Goal: Transaction & Acquisition: Purchase product/service

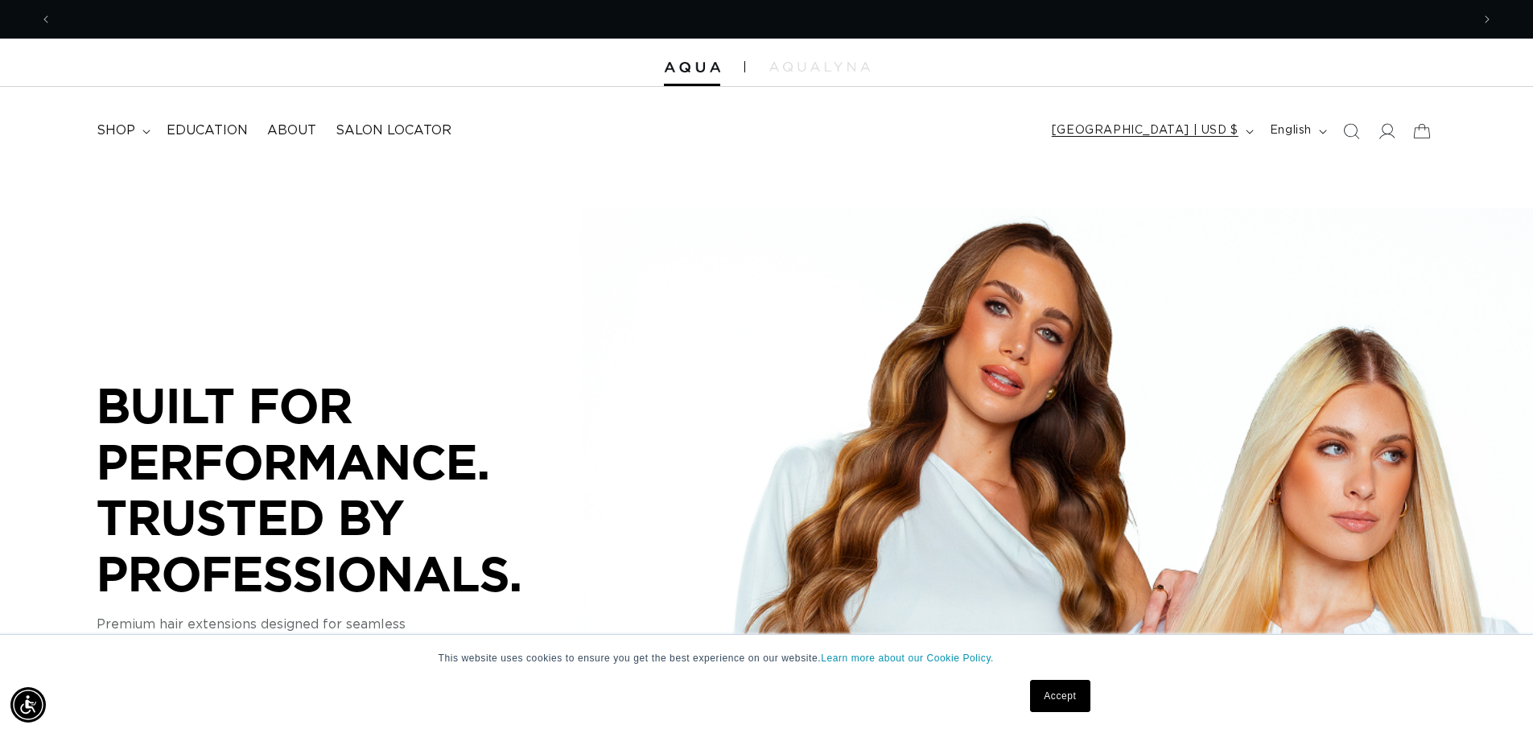
scroll to position [0, 1418]
click at [1391, 128] on icon at bounding box center [1385, 130] width 17 height 17
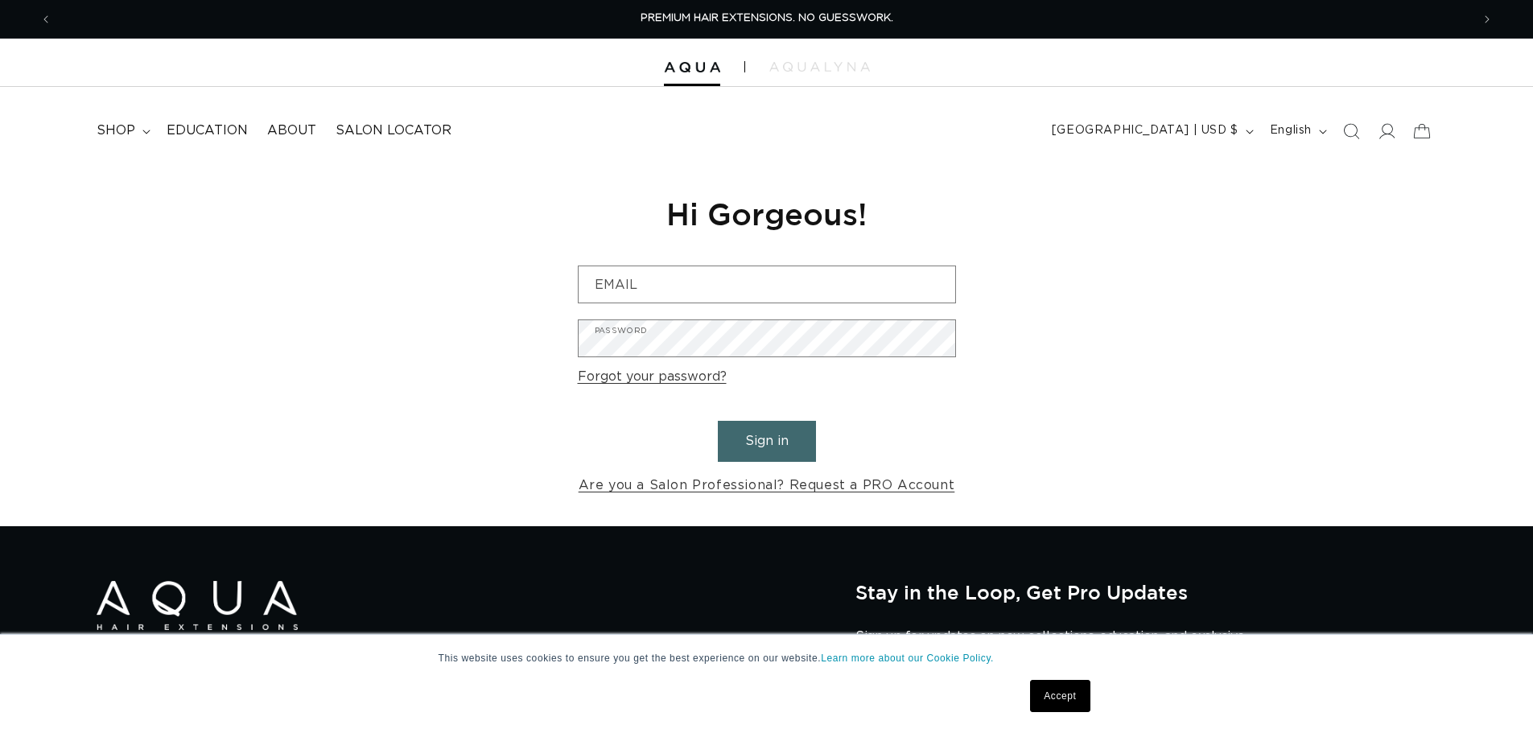
type input "mackey-natz@att.net"
click at [788, 435] on button "Sign in" at bounding box center [767, 441] width 98 height 41
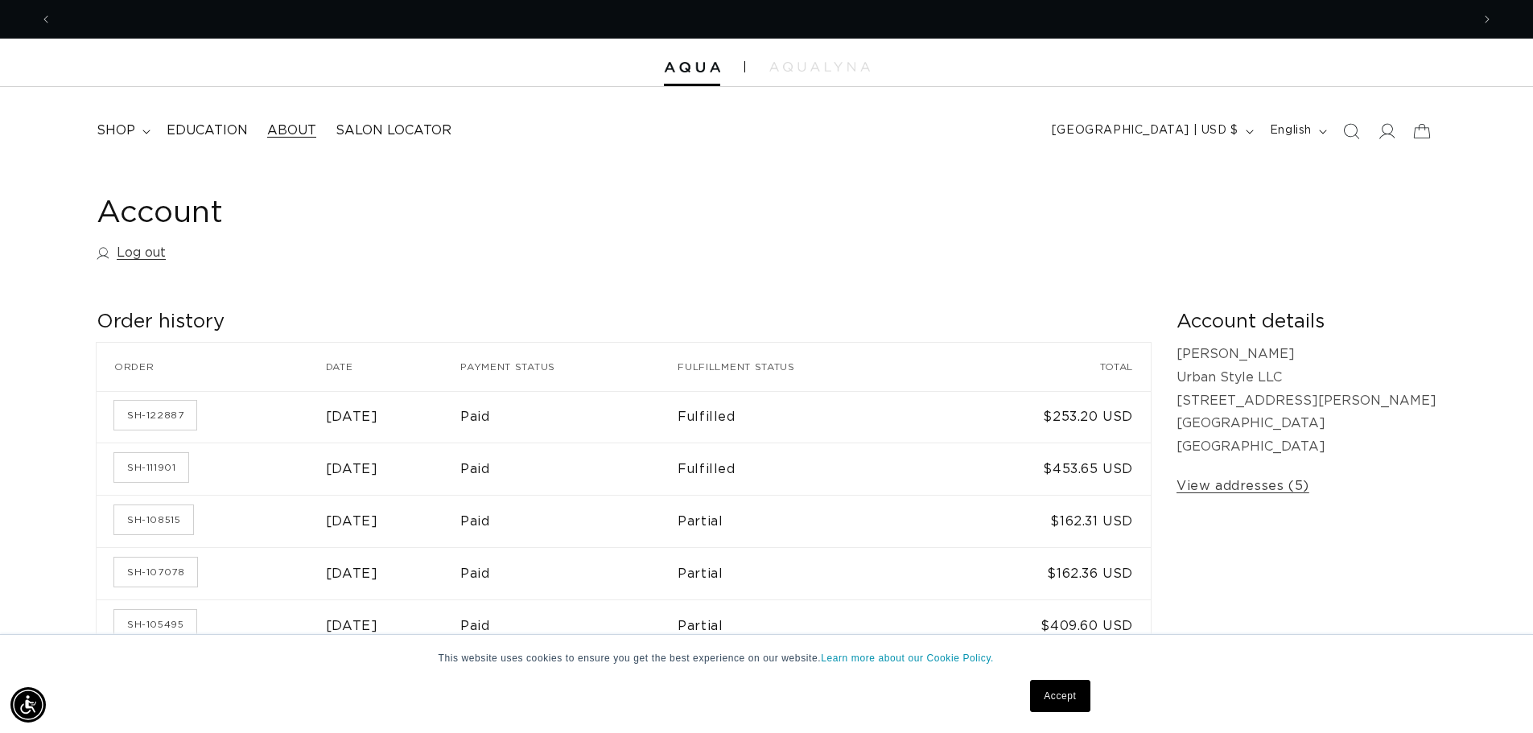
scroll to position [0, 1418]
click at [140, 132] on summary "shop" at bounding box center [122, 131] width 70 height 36
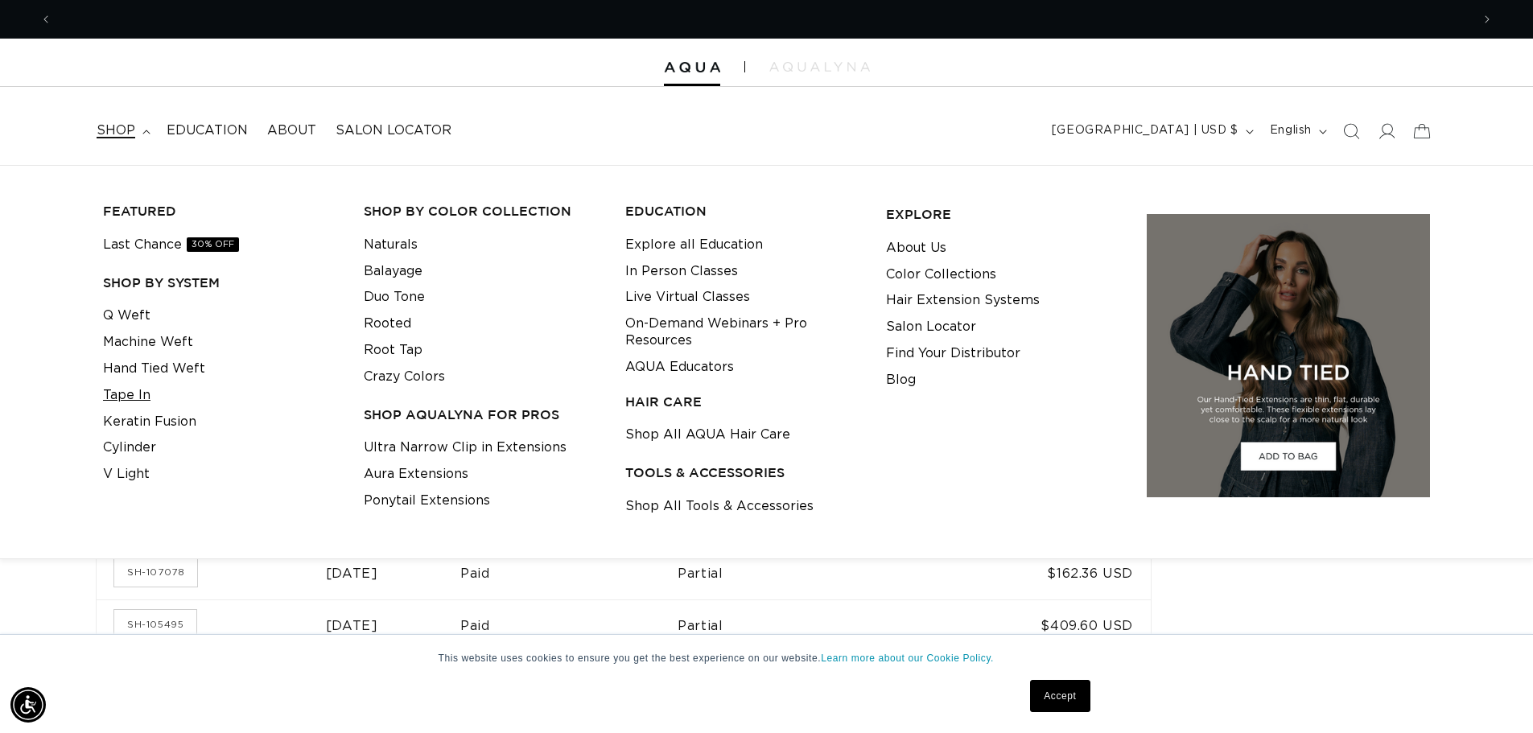
scroll to position [0, 2837]
click at [137, 398] on link "Tape In" at bounding box center [126, 395] width 47 height 27
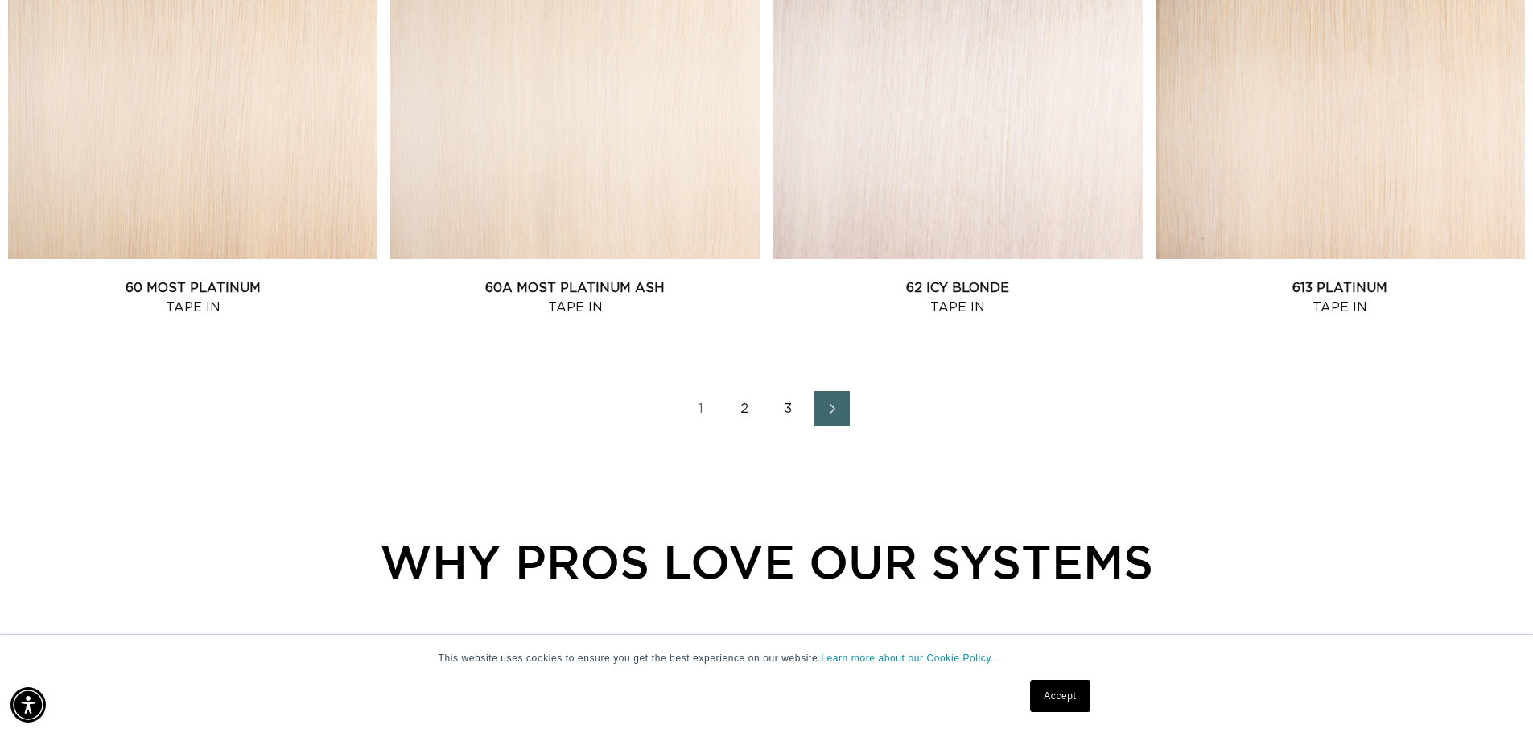
scroll to position [2253, 0]
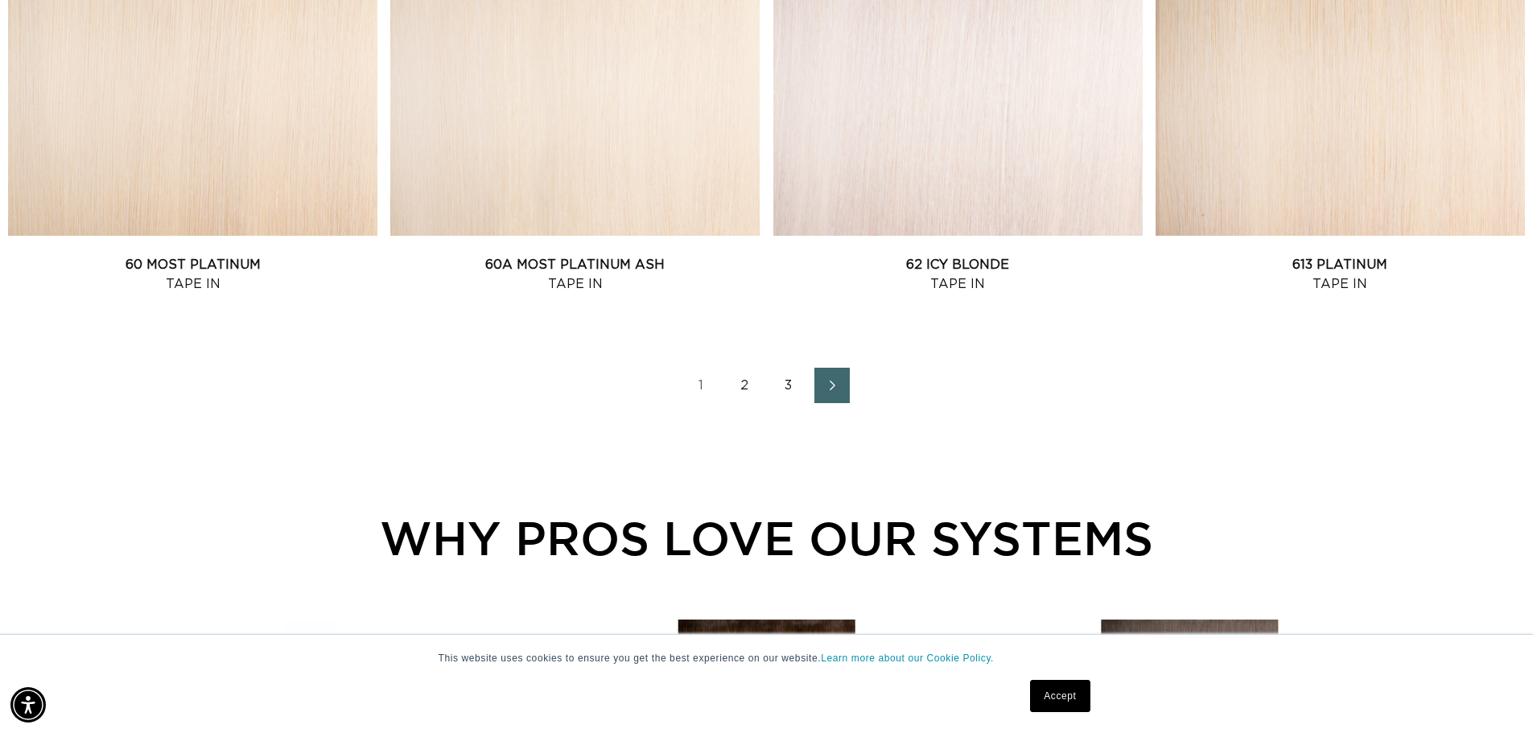
click at [747, 385] on link "2" at bounding box center [744, 385] width 35 height 35
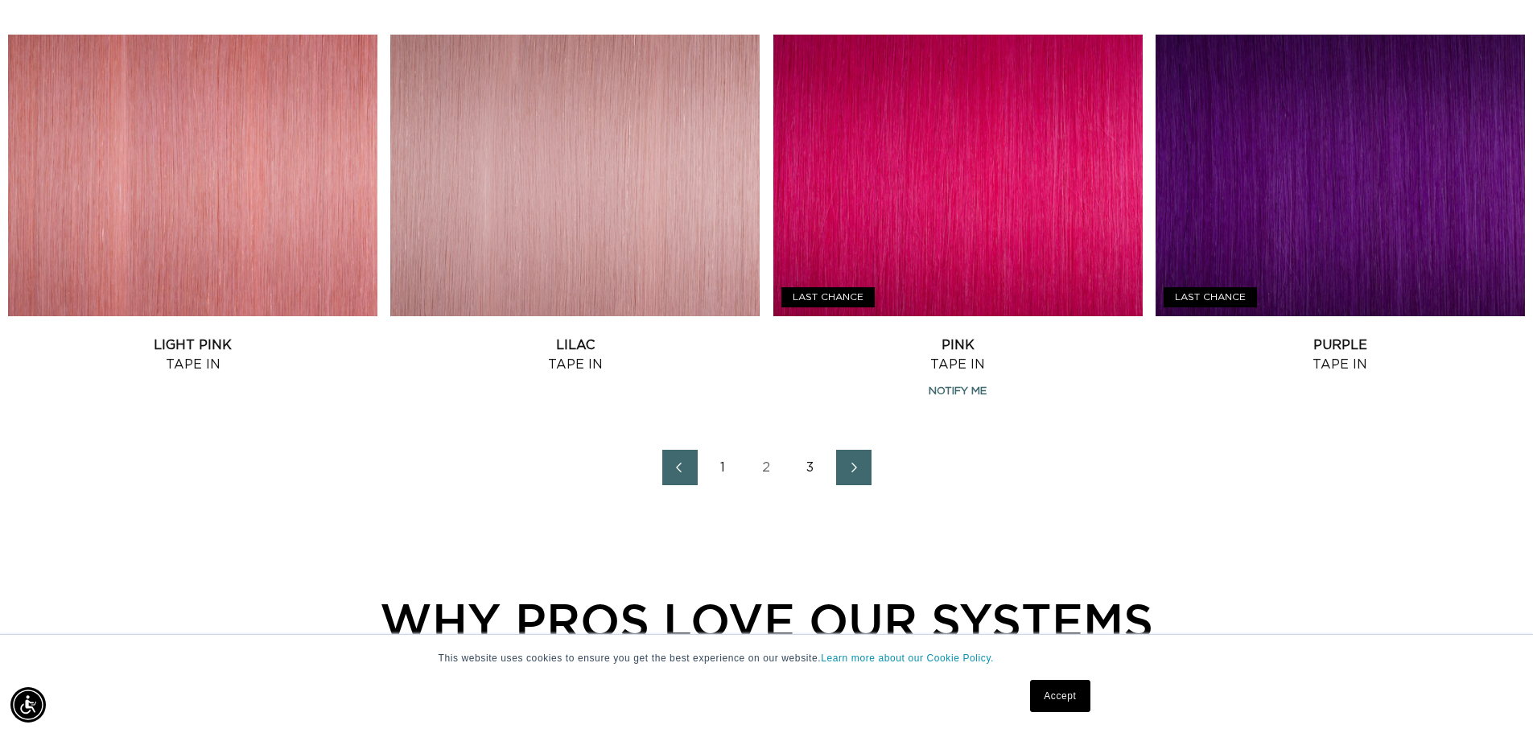
click at [813, 466] on link "3" at bounding box center [809, 467] width 35 height 35
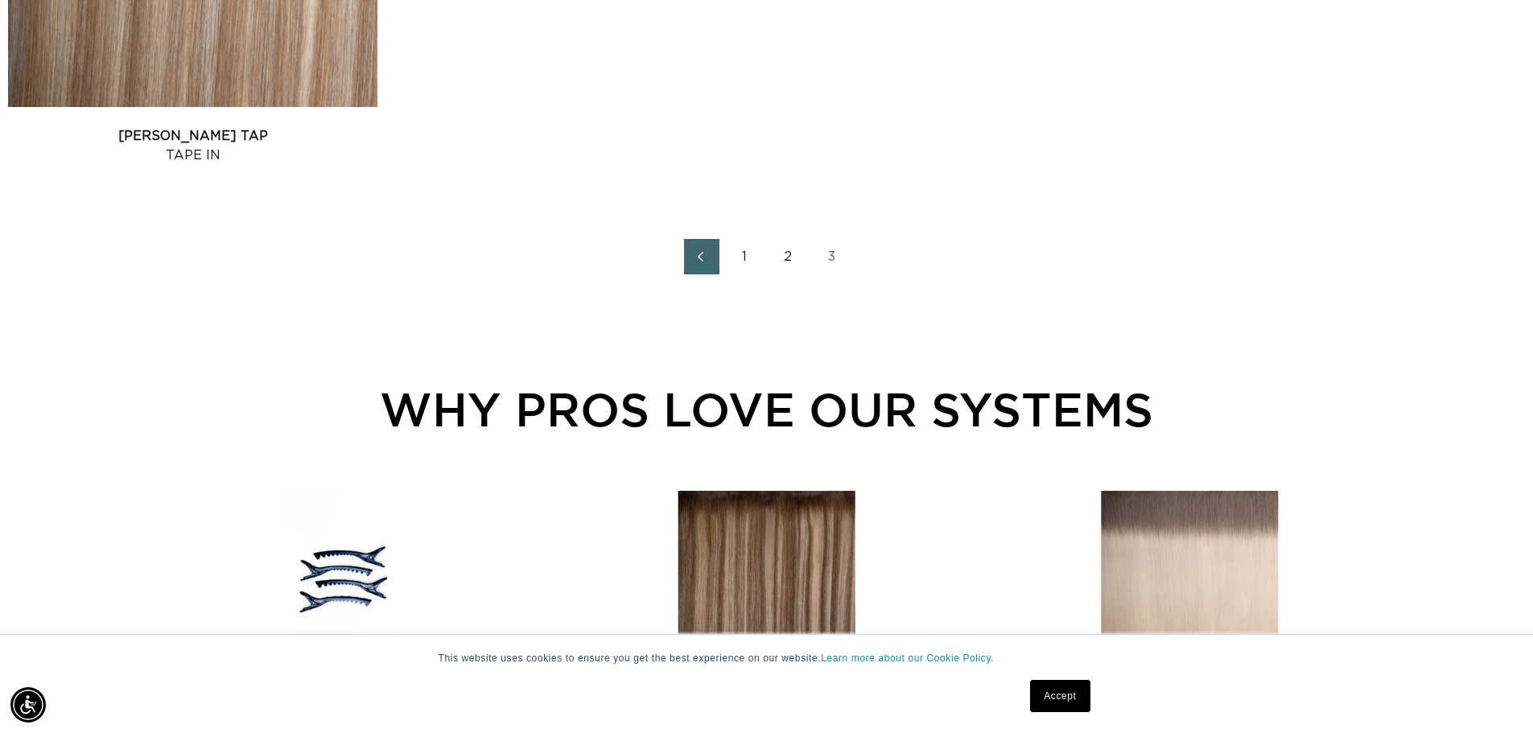
scroll to position [0, 2837]
click at [785, 257] on link "2" at bounding box center [788, 256] width 35 height 35
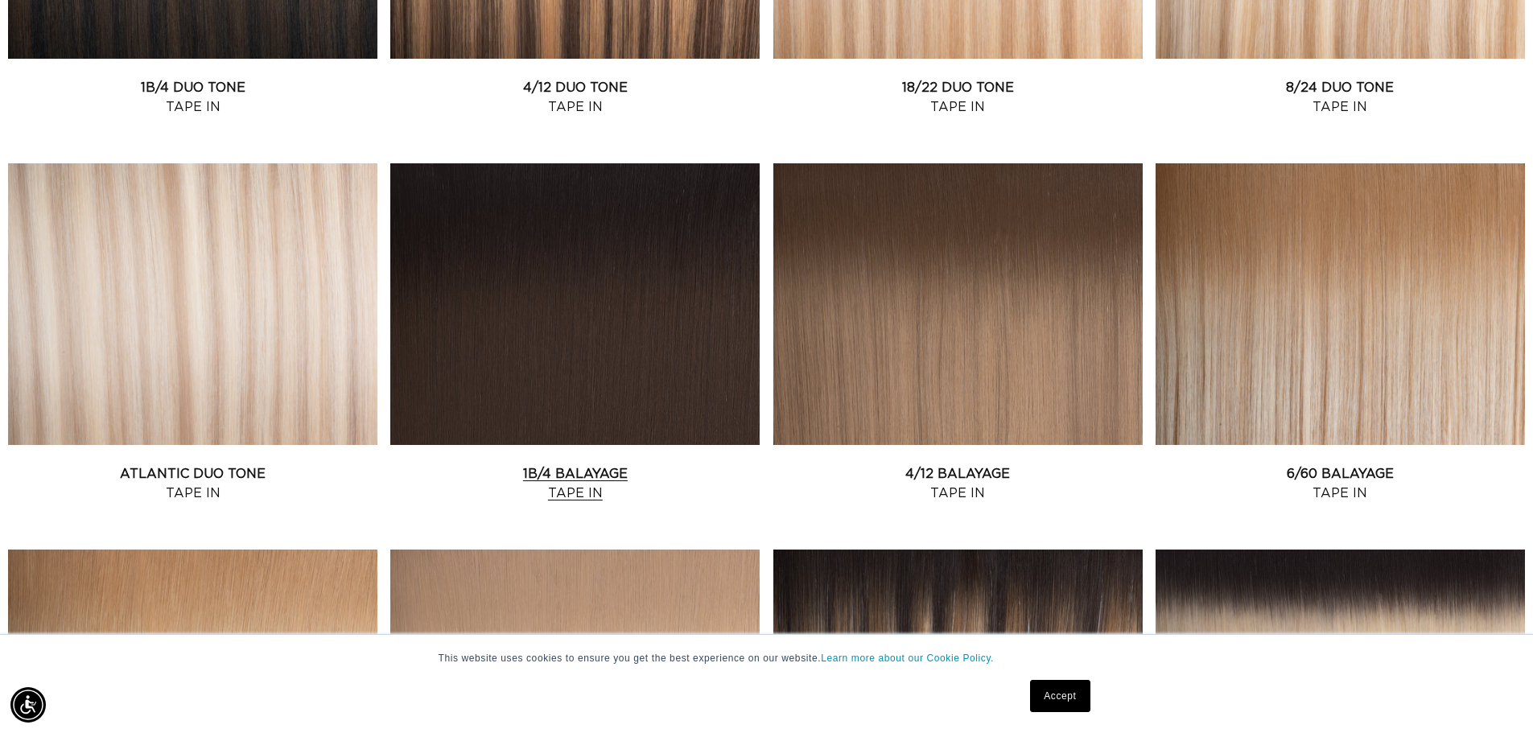
click at [656, 464] on link "1B/4 Balayage Tape In" at bounding box center [574, 483] width 369 height 39
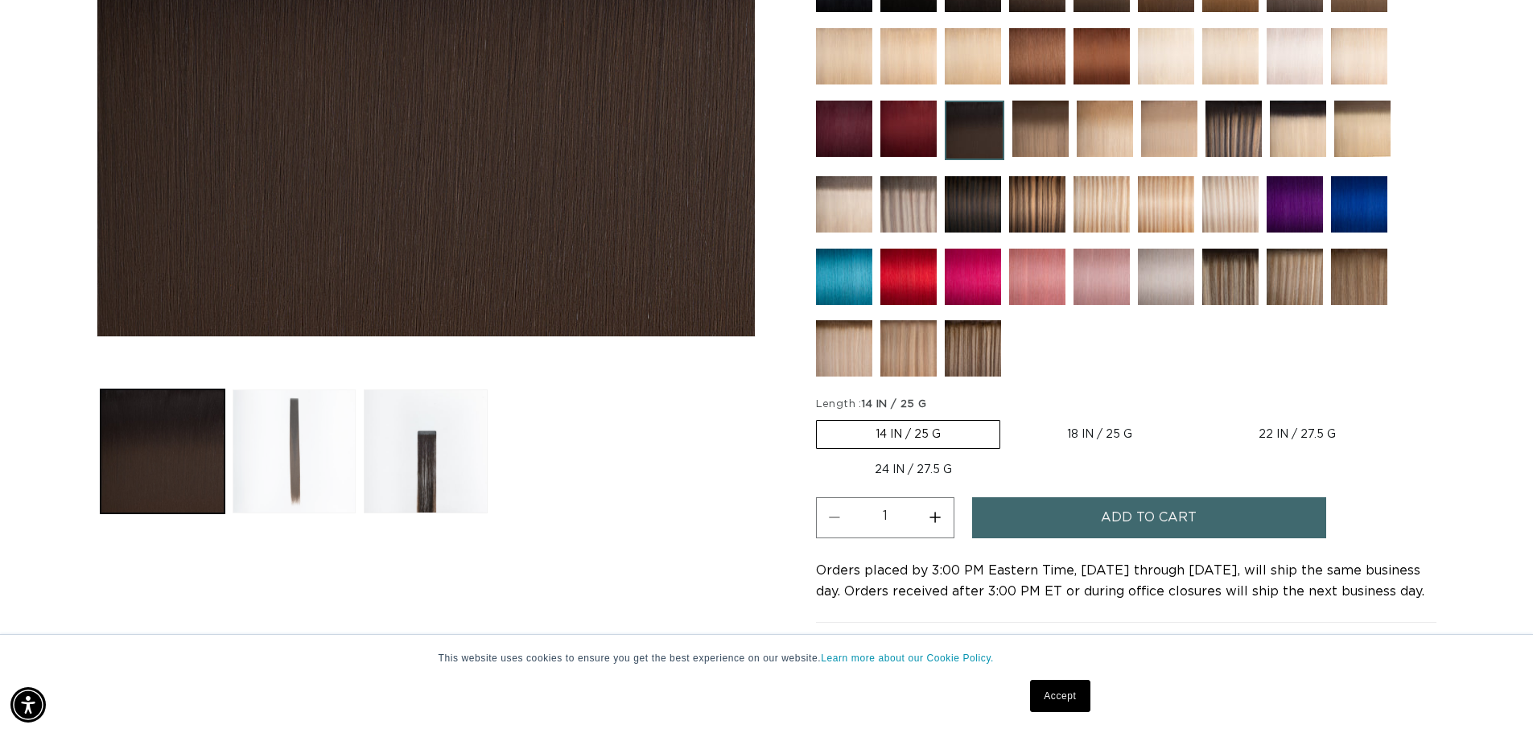
click at [327, 482] on button "Load image 2 in gallery view" at bounding box center [295, 451] width 124 height 124
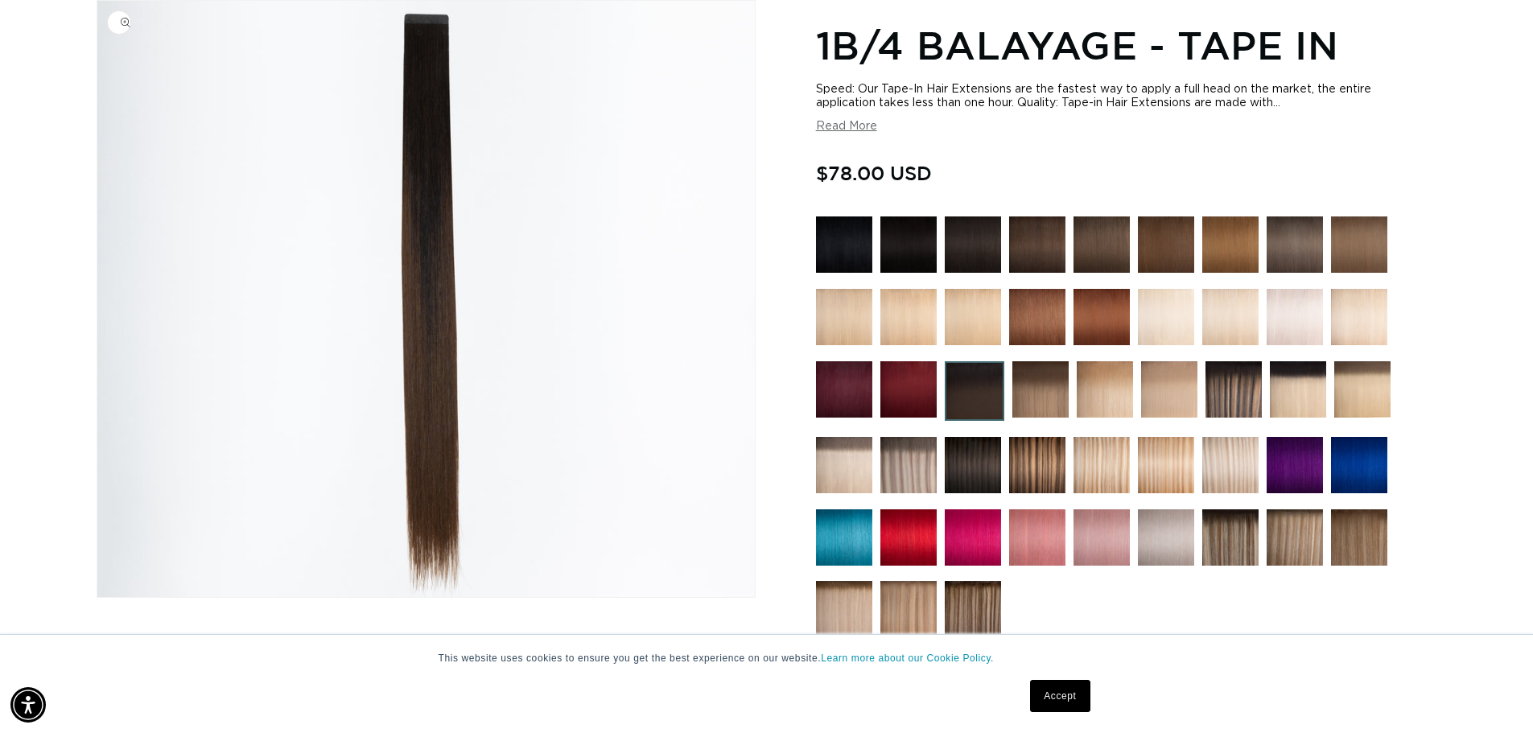
scroll to position [0, 2837]
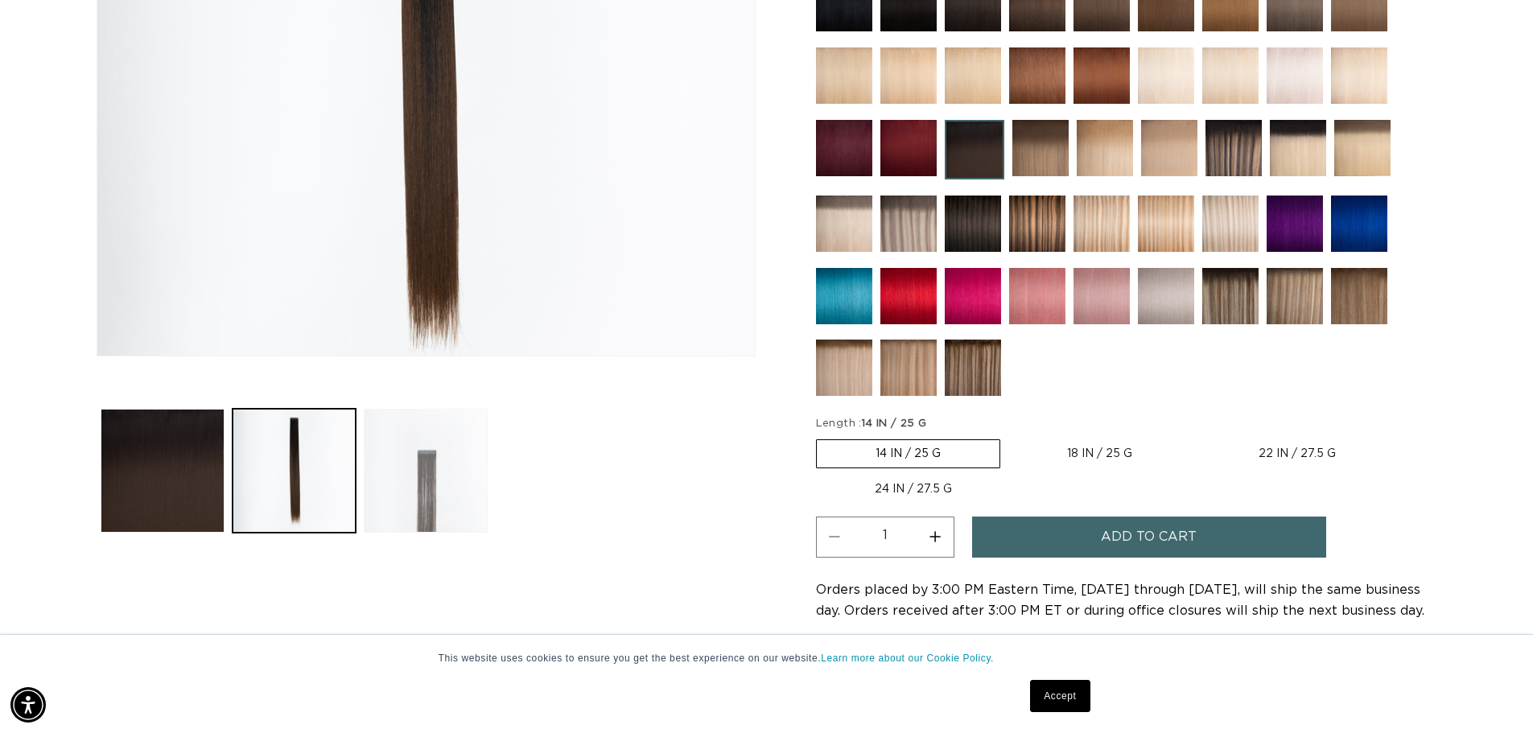
click at [430, 502] on button "Load image 3 in gallery view" at bounding box center [426, 471] width 124 height 124
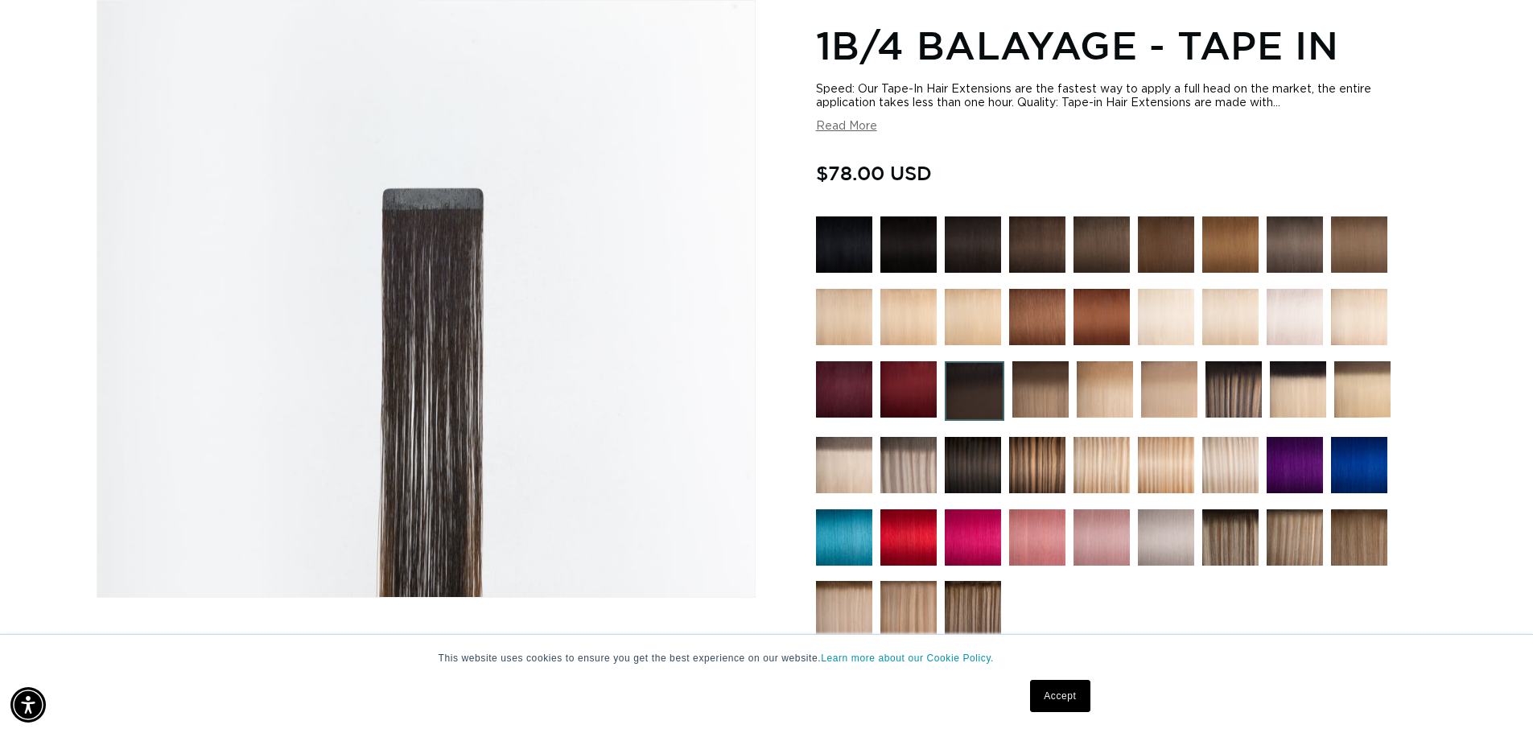
scroll to position [0, 0]
click at [919, 249] on img at bounding box center [908, 244] width 56 height 56
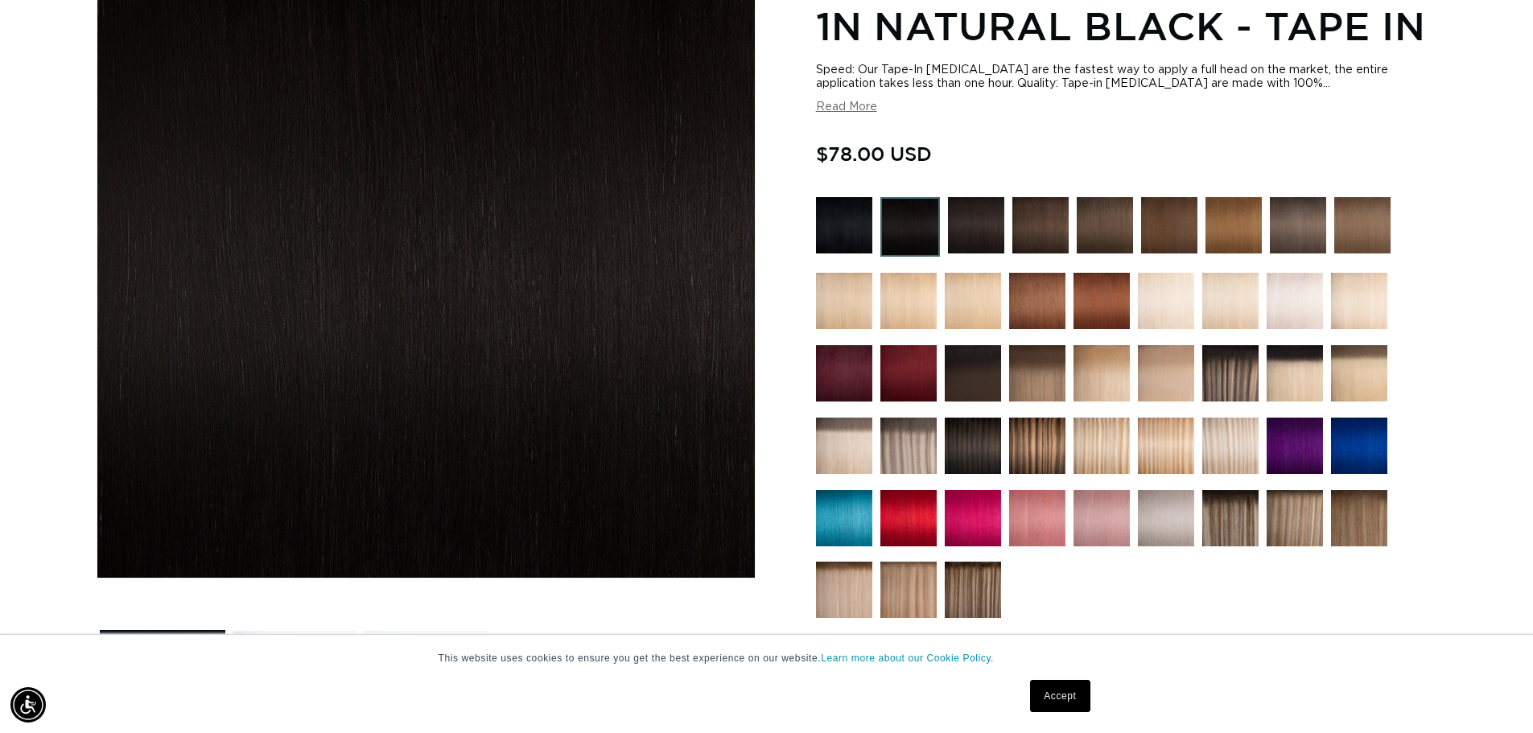
scroll to position [0, 1418]
click at [1050, 376] on img at bounding box center [1037, 373] width 56 height 56
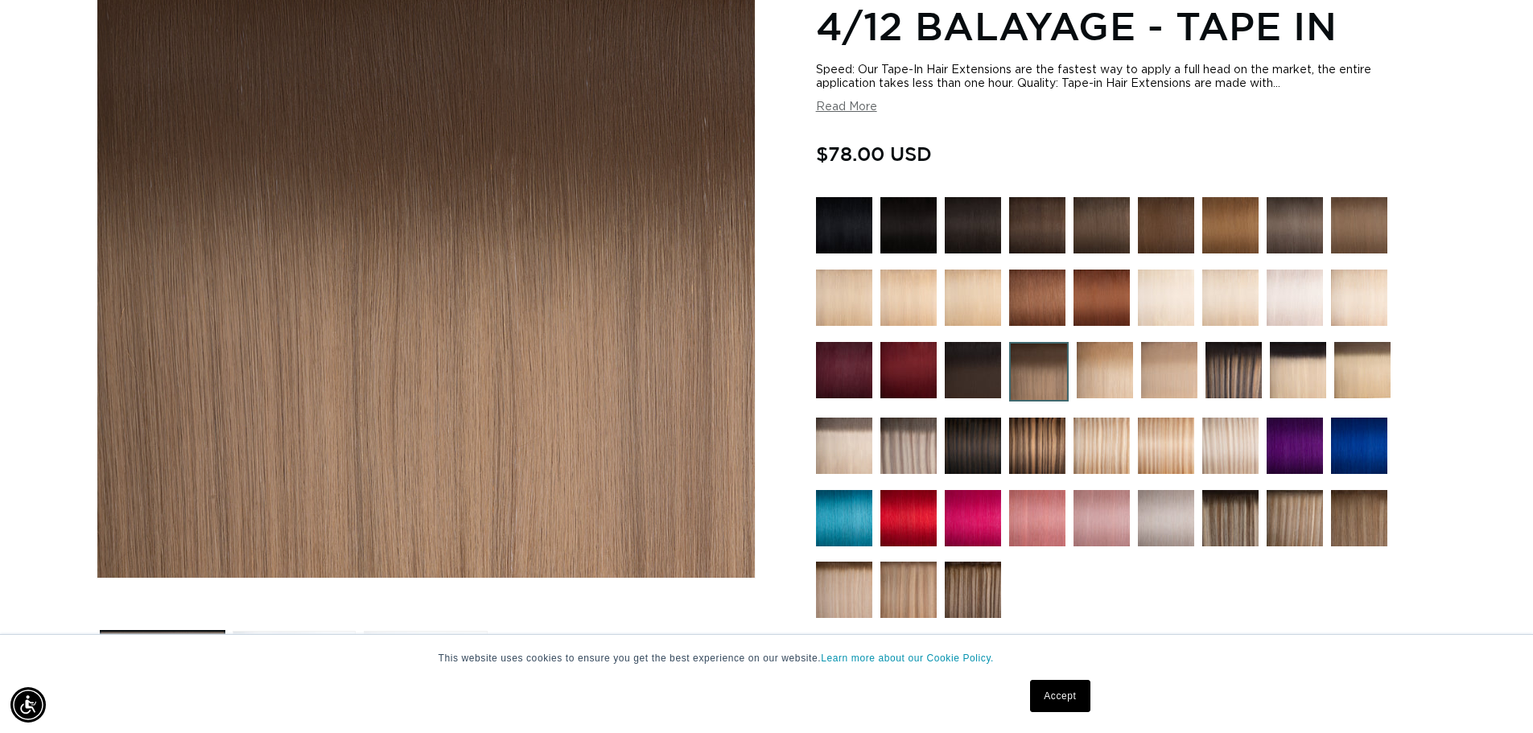
scroll to position [483, 0]
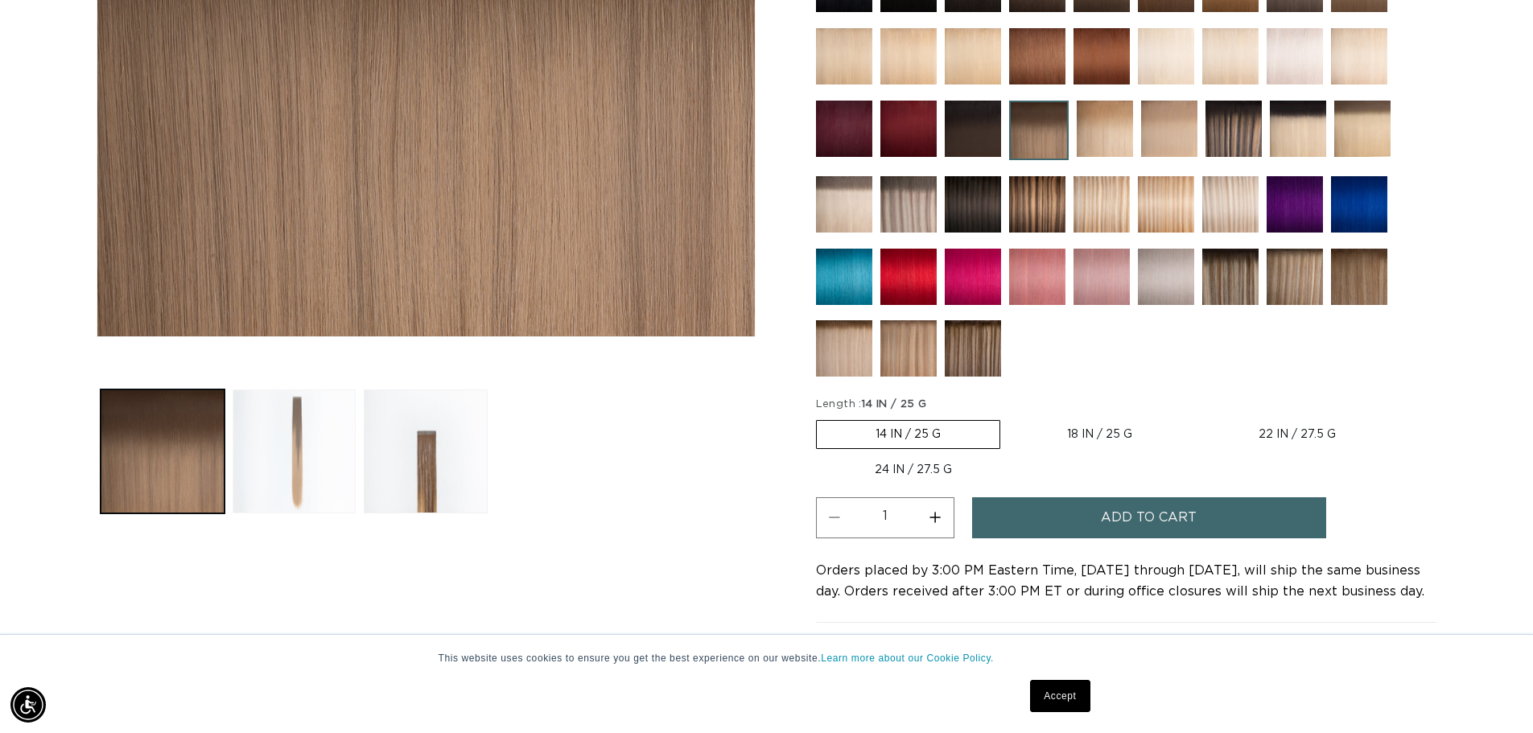
click at [303, 463] on button "Load image 2 in gallery view" at bounding box center [295, 451] width 124 height 124
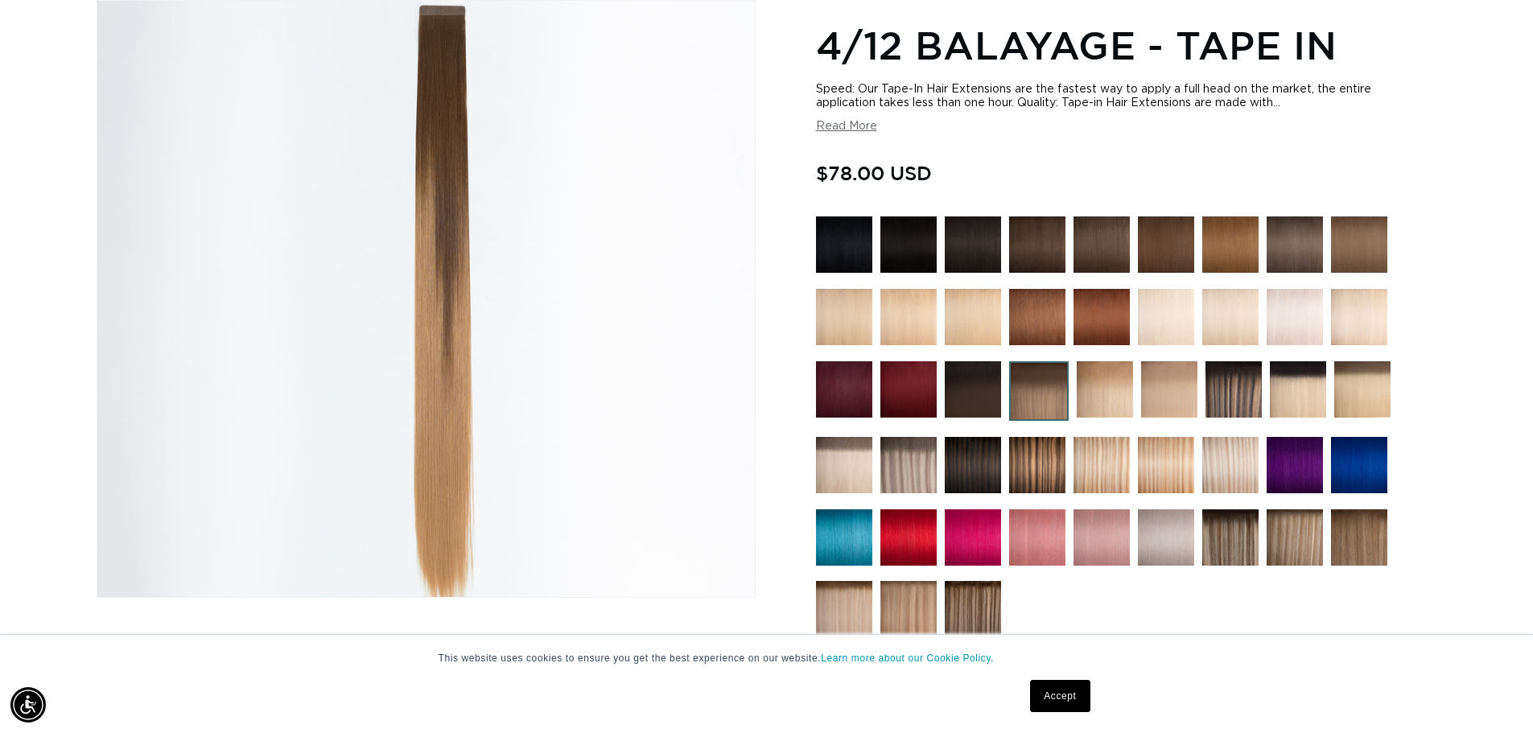
scroll to position [0, 1418]
click at [970, 475] on img at bounding box center [973, 465] width 56 height 56
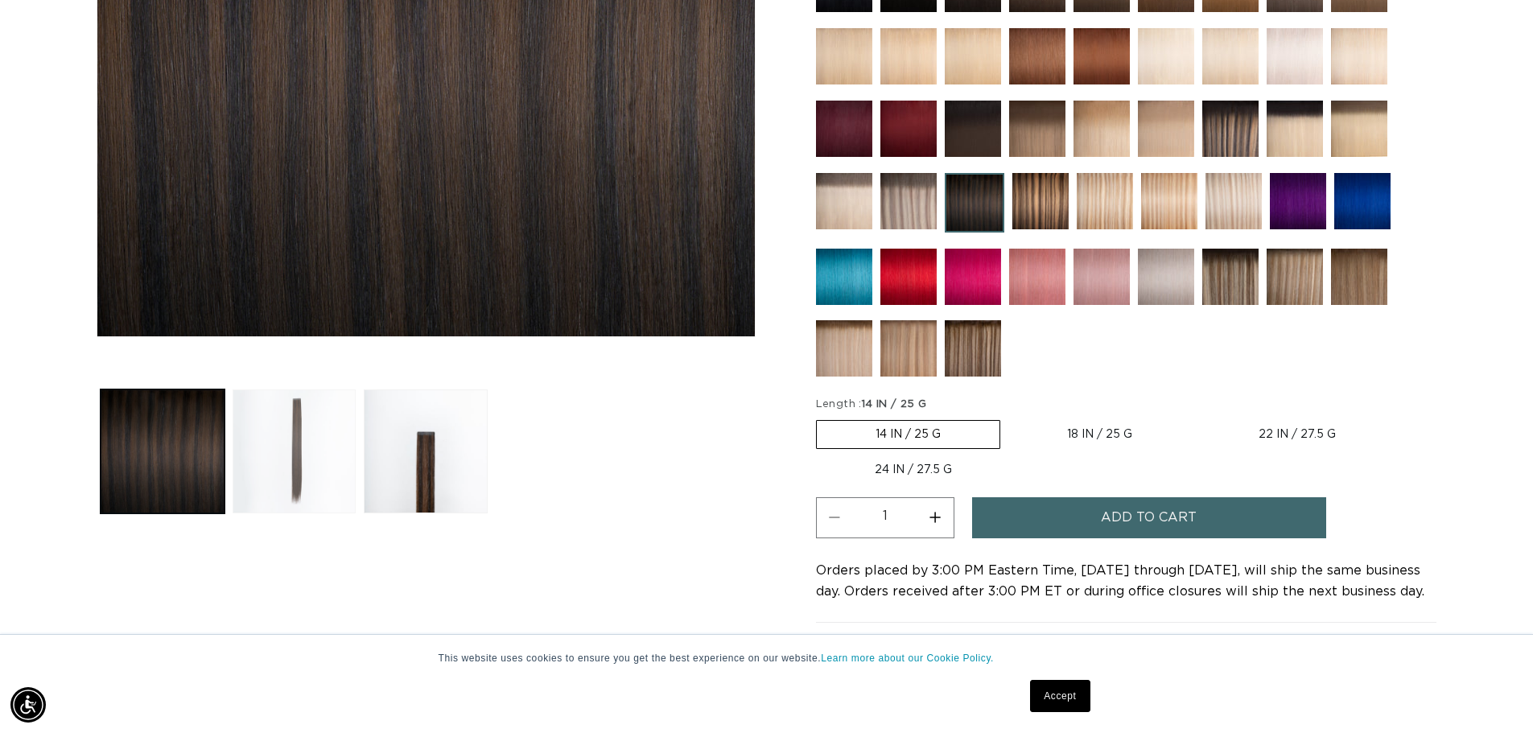
click at [307, 460] on button "Load image 2 in gallery view" at bounding box center [295, 451] width 124 height 124
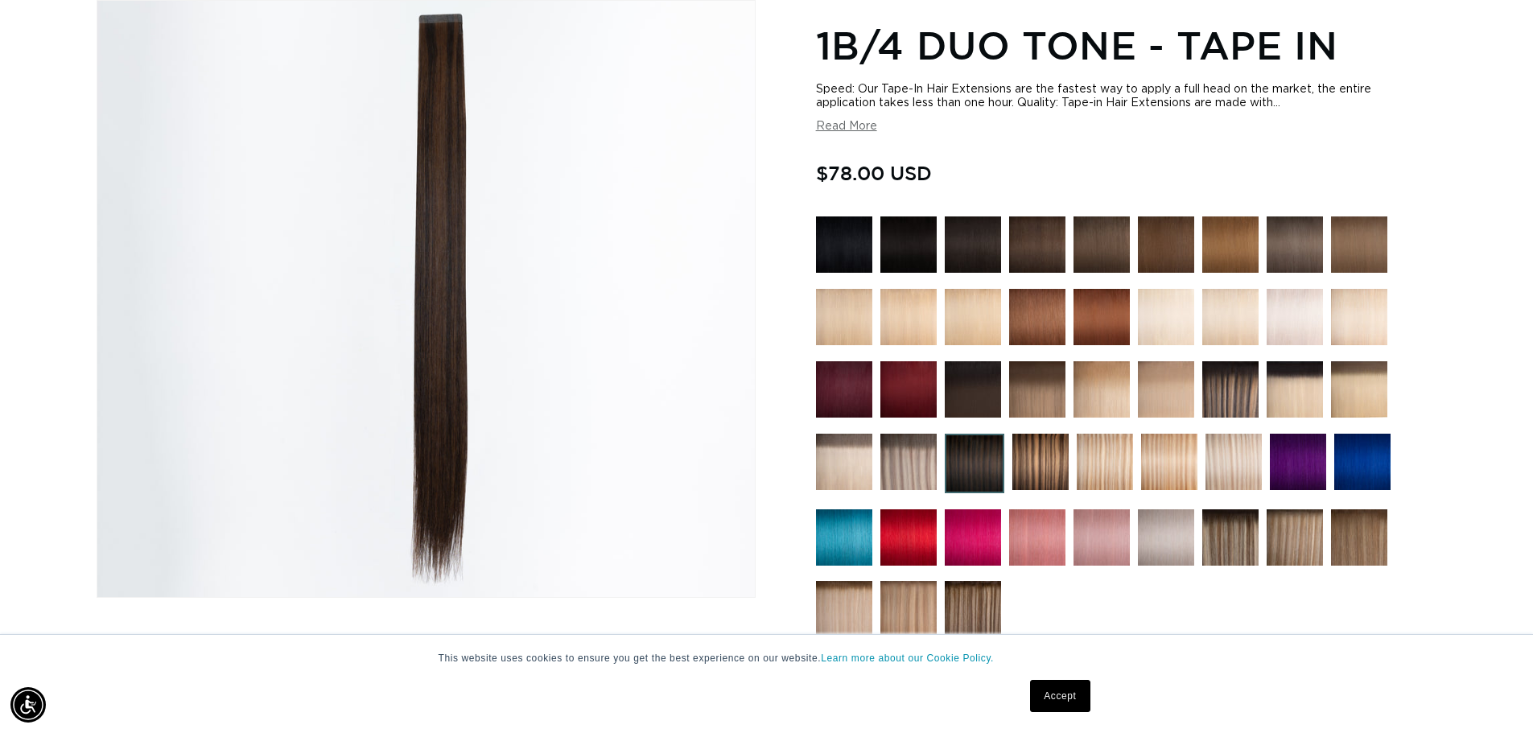
scroll to position [0, 2837]
click at [1024, 460] on img at bounding box center [1040, 462] width 56 height 56
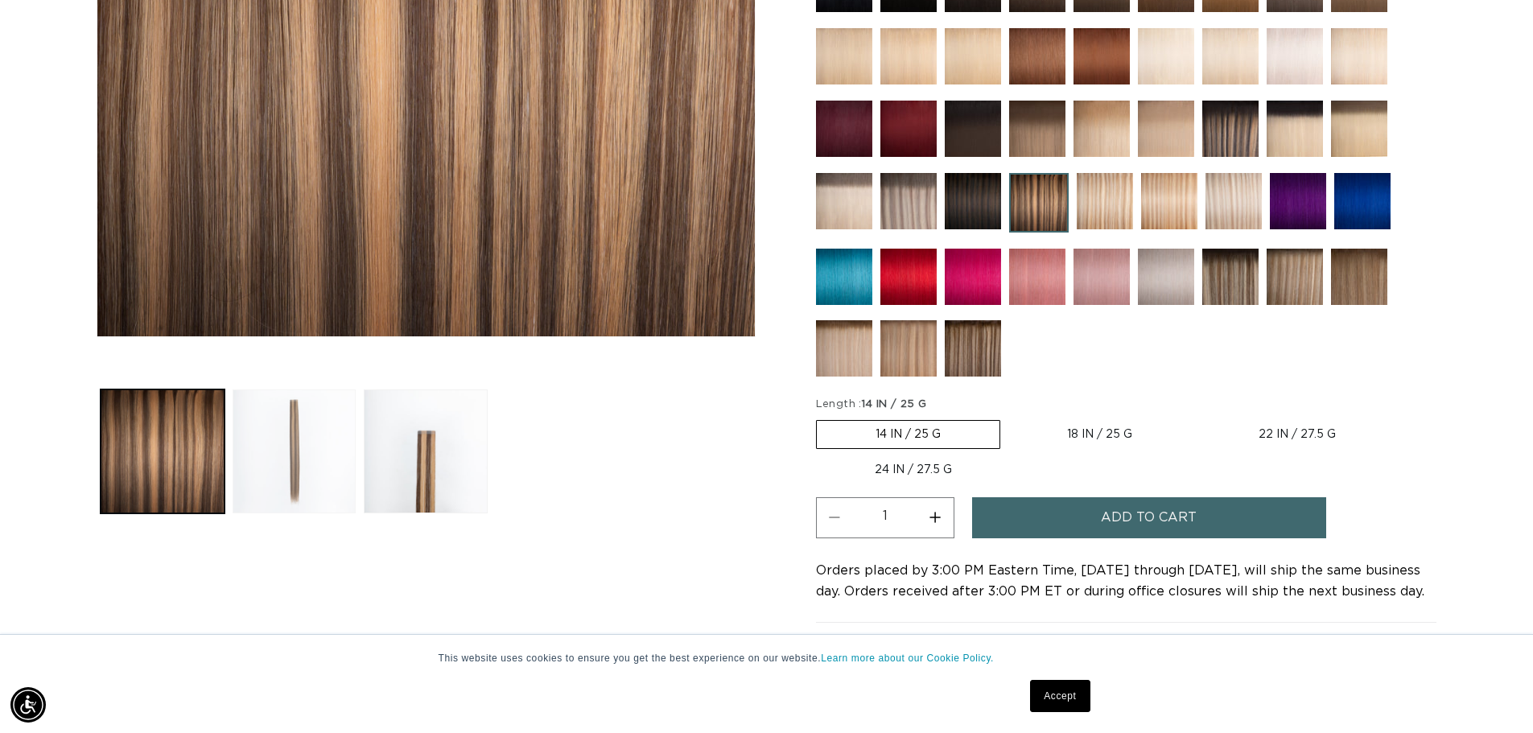
click at [324, 459] on button "Load image 2 in gallery view" at bounding box center [295, 451] width 124 height 124
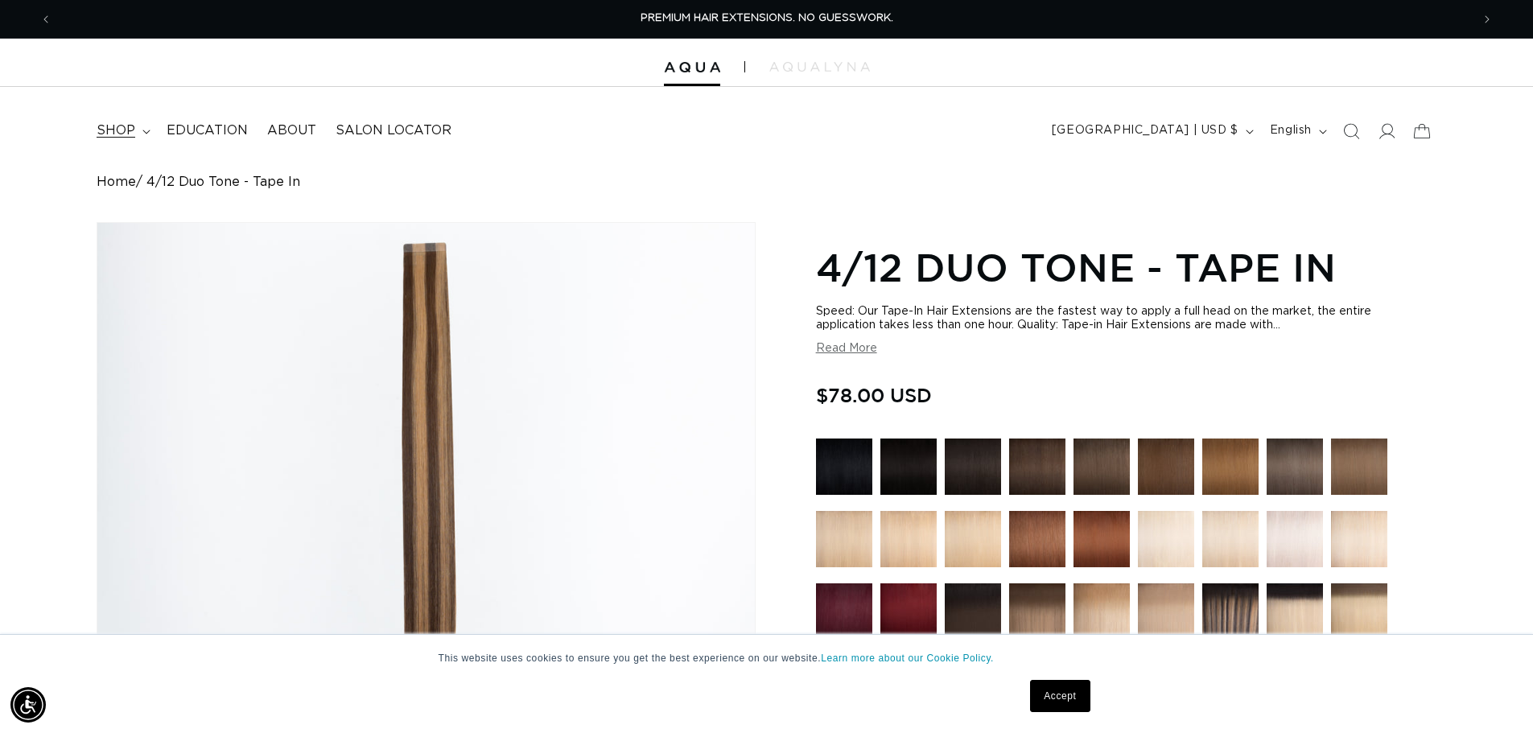
click at [134, 132] on summary "shop" at bounding box center [122, 131] width 70 height 36
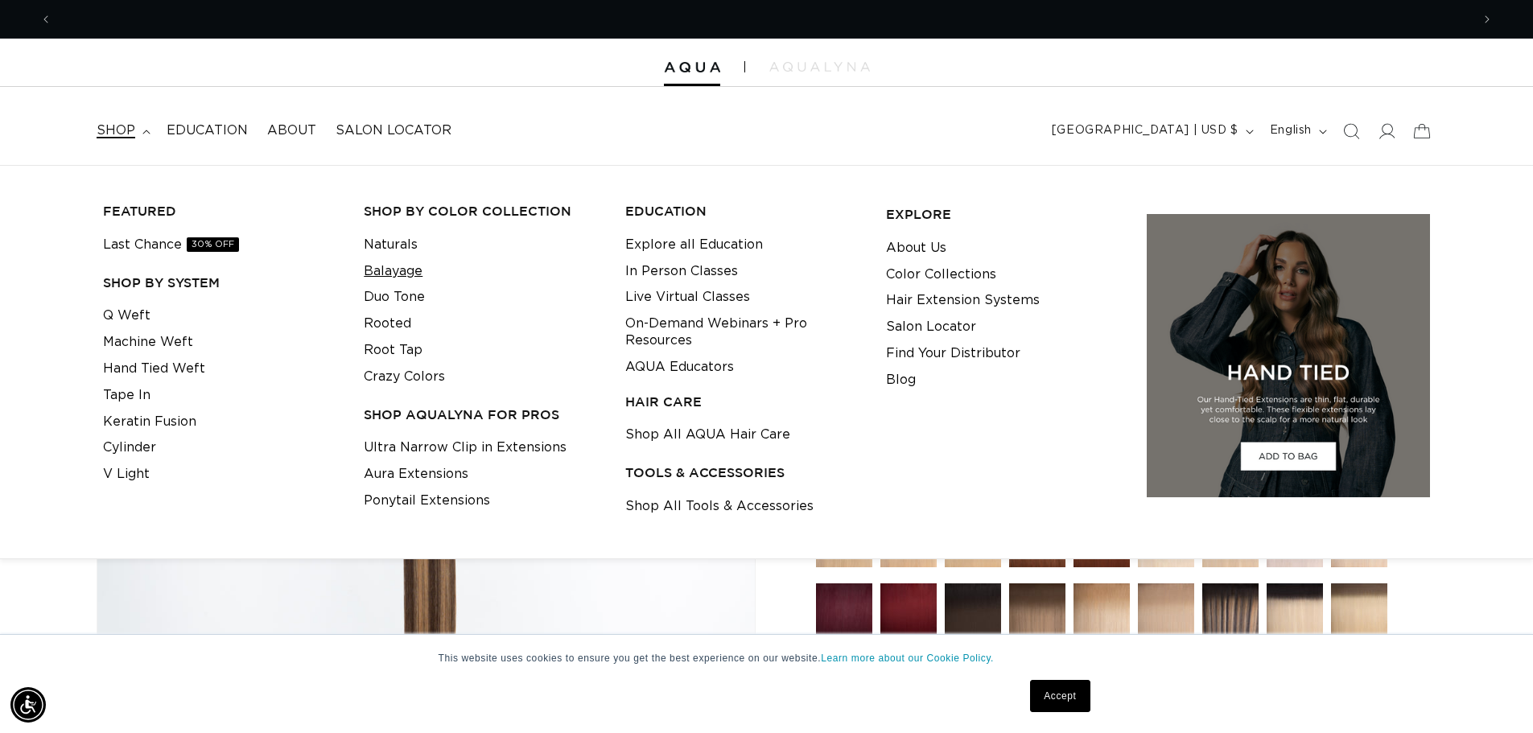
scroll to position [0, 2837]
click at [398, 274] on link "Balayage" at bounding box center [393, 271] width 59 height 27
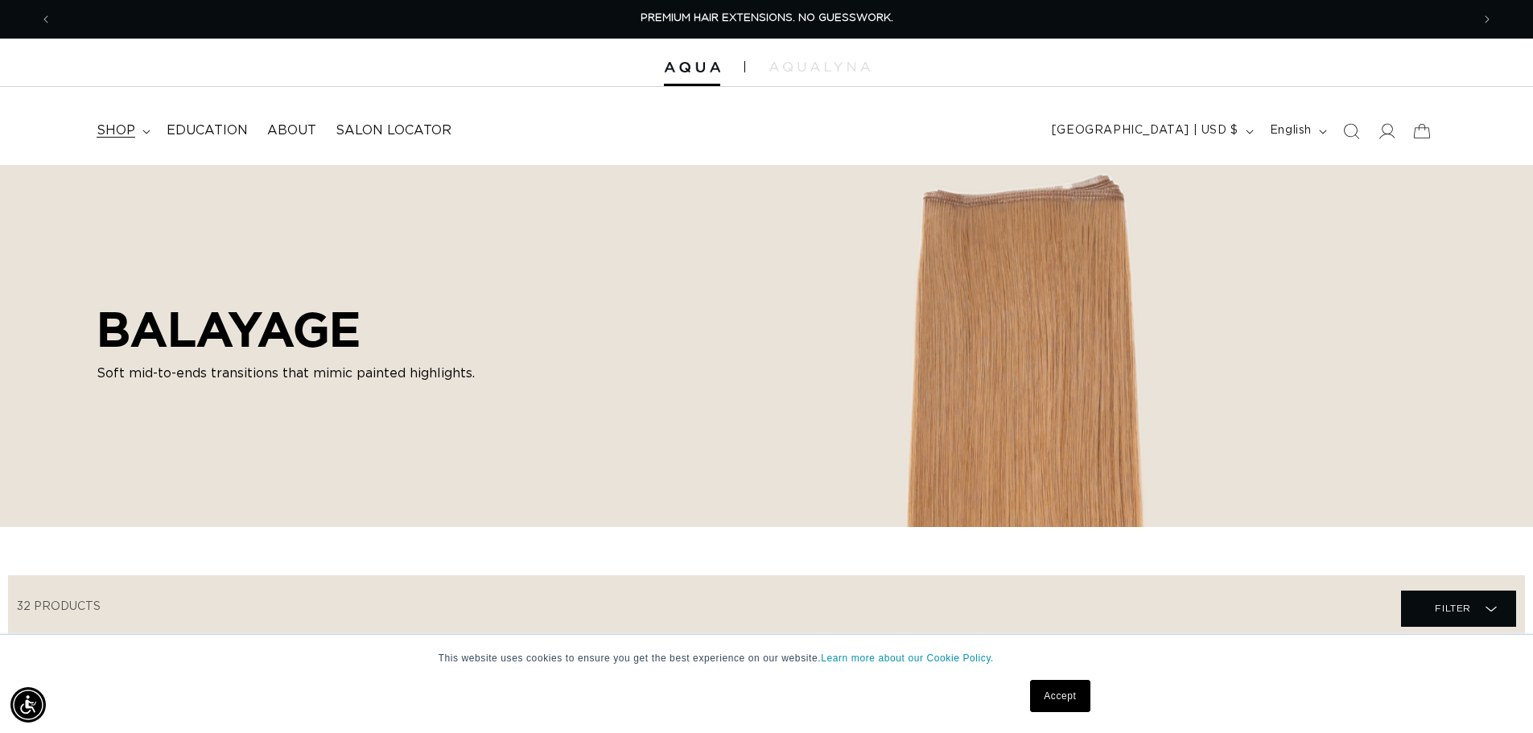
click at [138, 125] on summary "shop" at bounding box center [122, 131] width 70 height 36
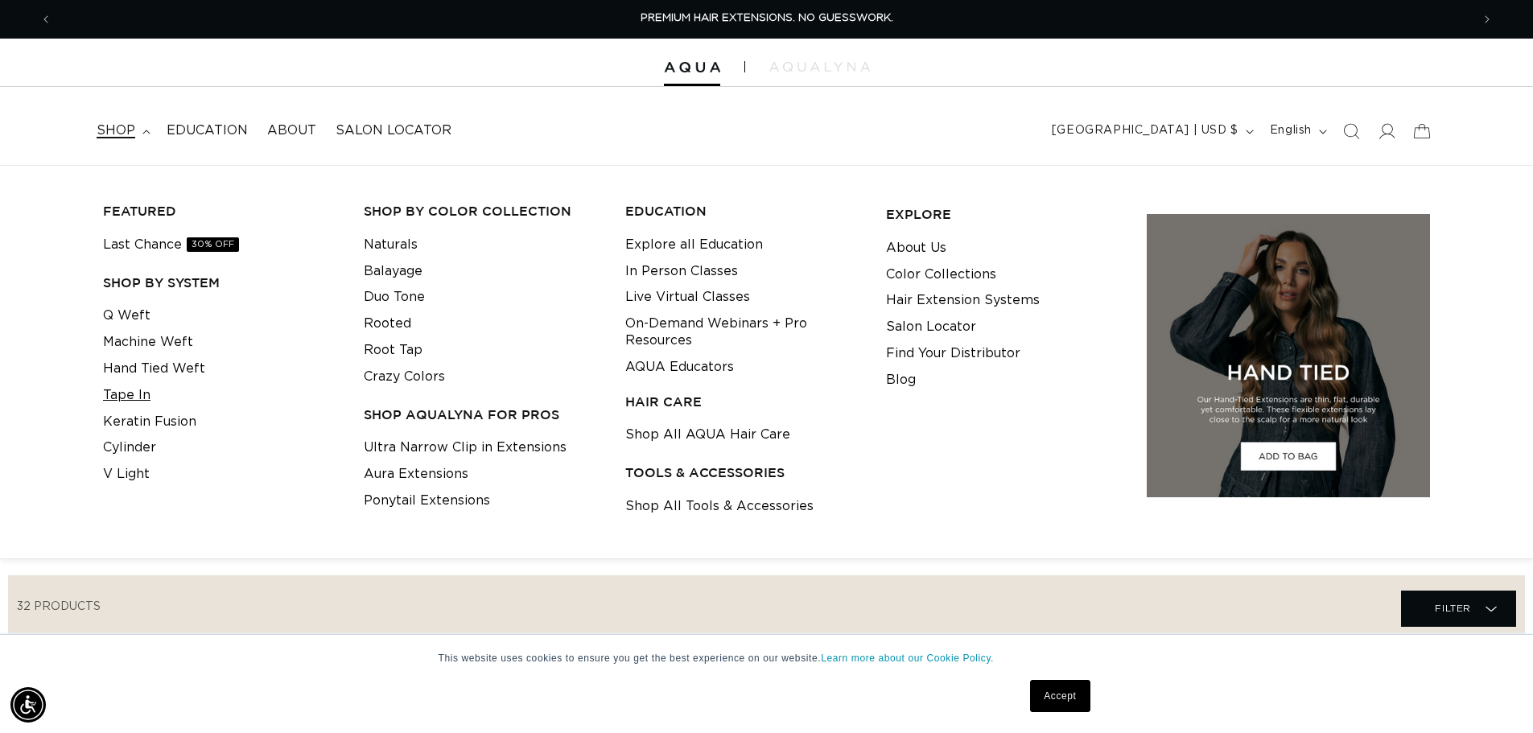
click at [134, 391] on link "Tape In" at bounding box center [126, 395] width 47 height 27
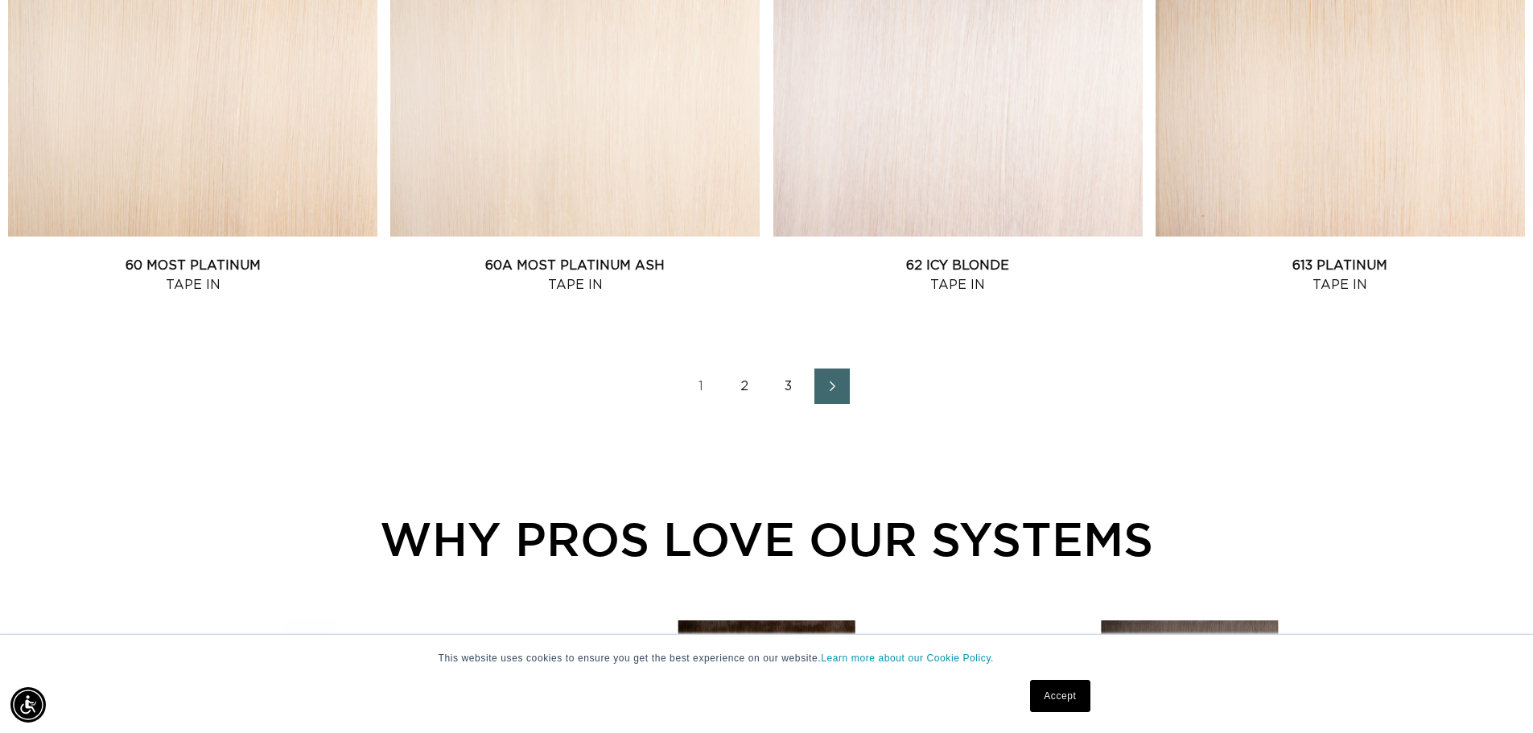
scroll to position [2253, 0]
click at [744, 382] on link "2" at bounding box center [744, 385] width 35 height 35
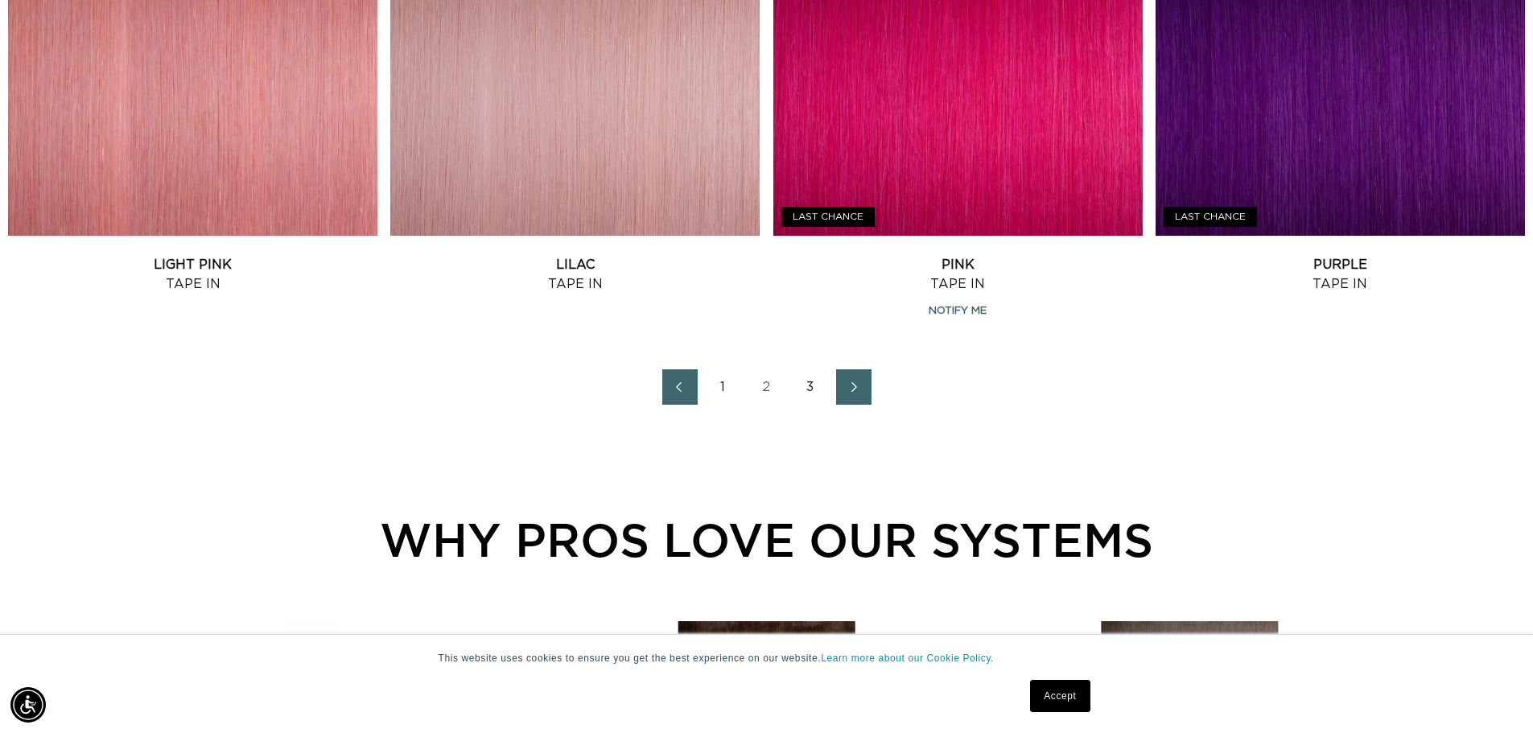
click at [809, 381] on link "3" at bounding box center [809, 386] width 35 height 35
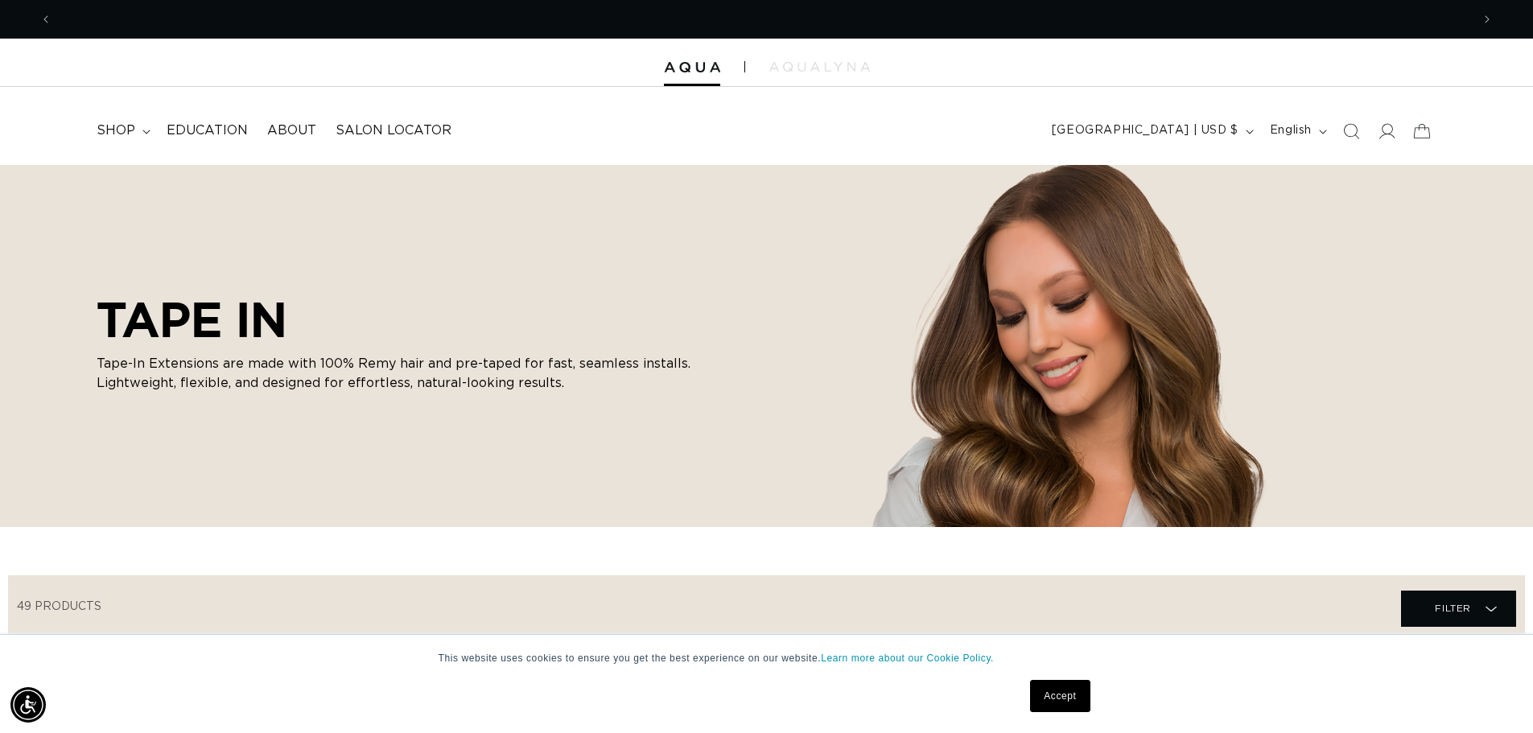
scroll to position [0, 2837]
